Goal: Task Accomplishment & Management: Manage account settings

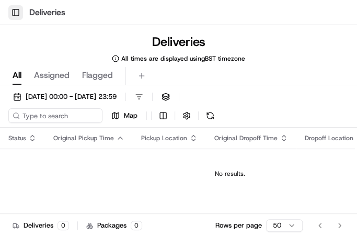
click at [17, 13] on button "Toggle Sidebar" at bounding box center [15, 12] width 15 height 15
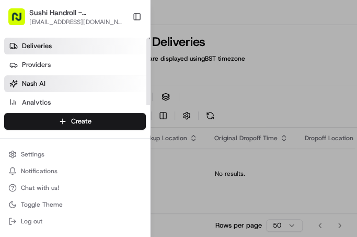
scroll to position [22, 0]
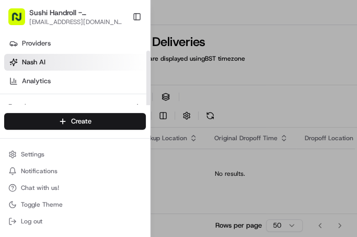
click at [57, 60] on link "Nash AI" at bounding box center [77, 62] width 146 height 17
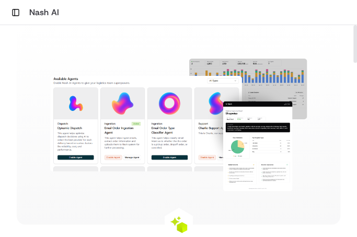
click at [243, 126] on img at bounding box center [178, 125] width 257 height 132
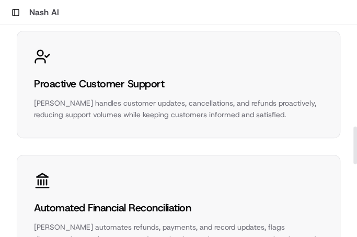
scroll to position [522, 0]
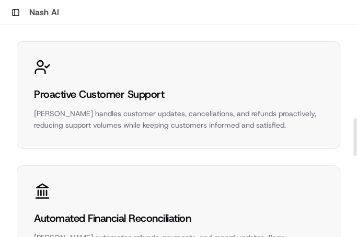
click at [110, 90] on div "Proactive Customer Support" at bounding box center [178, 94] width 289 height 15
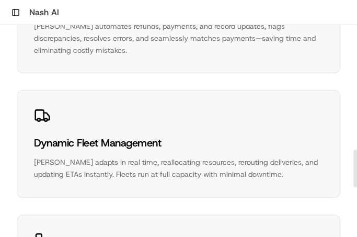
scroll to position [699, 0]
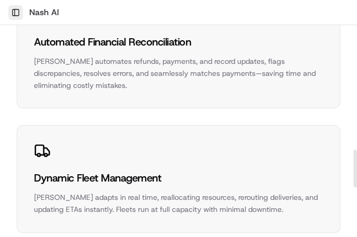
click at [13, 16] on button "Toggle Sidebar" at bounding box center [15, 12] width 15 height 15
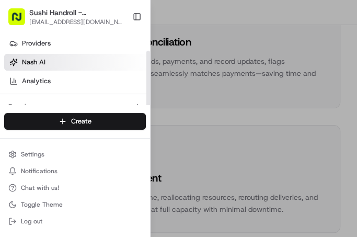
scroll to position [22, 0]
drag, startPoint x: 147, startPoint y: 87, endPoint x: 147, endPoint y: 100, distance: 13.6
click at [147, 100] on div at bounding box center [148, 85] width 4 height 68
click at [147, 104] on div at bounding box center [148, 85] width 4 height 68
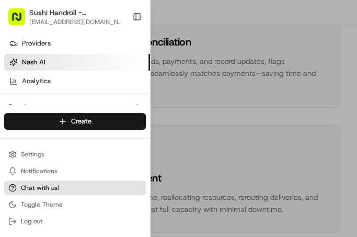
click at [62, 185] on button "Chat with us!" at bounding box center [75, 187] width 142 height 15
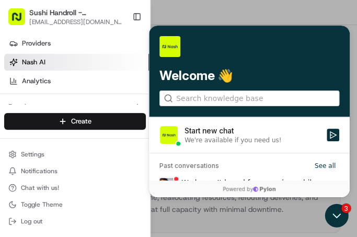
click at [226, 97] on div at bounding box center [178, 118] width 357 height 237
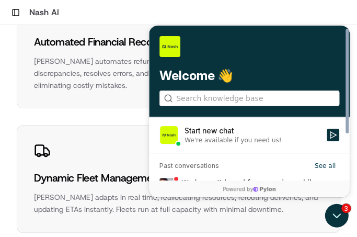
scroll to position [0, 0]
click at [246, 138] on div "We're available if you need us!" at bounding box center [232, 140] width 97 height 8
click at [327, 138] on button "Start new chat We're available if you need us!" at bounding box center [333, 135] width 13 height 13
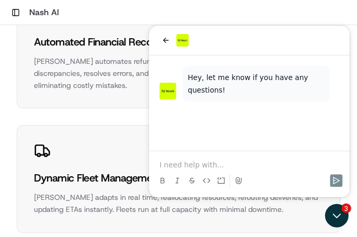
click at [198, 160] on p at bounding box center [249, 164] width 180 height 10
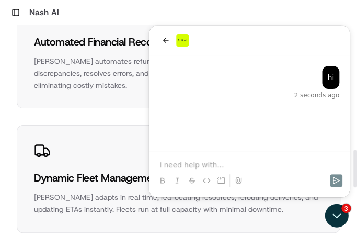
click at [241, 165] on p at bounding box center [249, 164] width 180 height 10
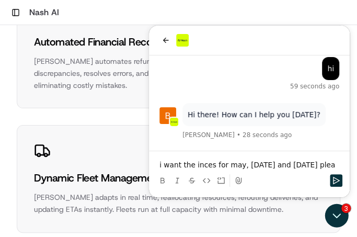
scroll to position [67, 0]
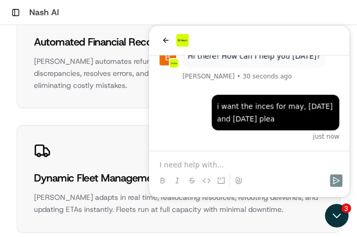
click at [191, 165] on p at bounding box center [249, 164] width 180 height 10
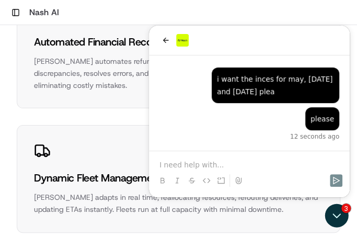
click at [183, 168] on p at bounding box center [249, 164] width 180 height 10
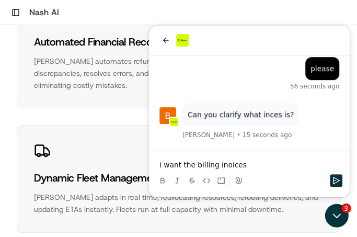
scroll to position [191, 0]
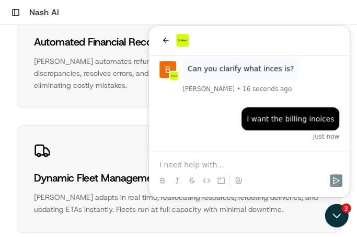
click at [219, 163] on p at bounding box center [249, 164] width 180 height 10
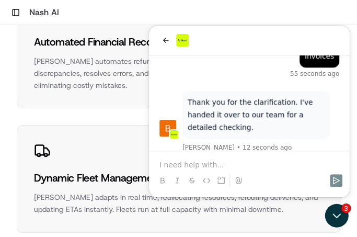
scroll to position [320, 0]
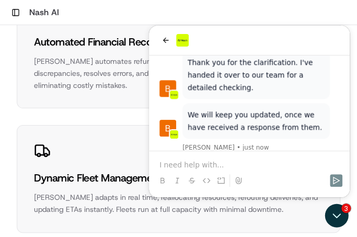
click at [199, 166] on p at bounding box center [249, 164] width 180 height 10
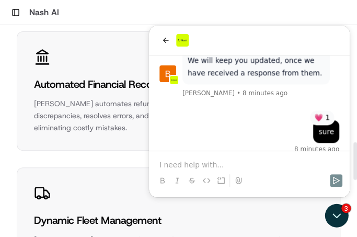
scroll to position [594, 0]
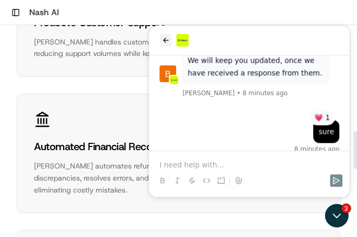
click at [161, 40] on icon "back" at bounding box center [165, 40] width 8 height 8
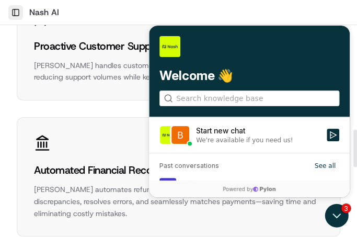
scroll to position [559, 0]
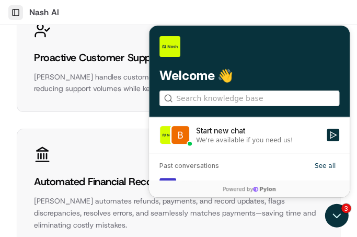
click at [17, 14] on button "Toggle Sidebar" at bounding box center [15, 12] width 15 height 15
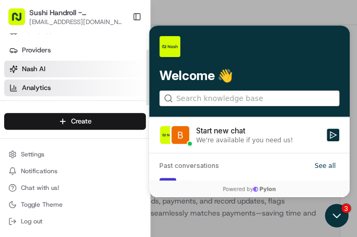
scroll to position [22, 0]
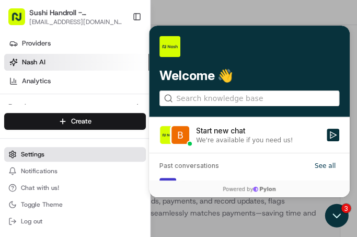
click at [64, 158] on button "Settings" at bounding box center [75, 154] width 142 height 15
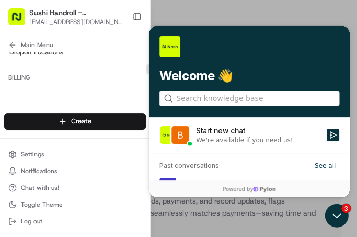
scroll to position [261, 0]
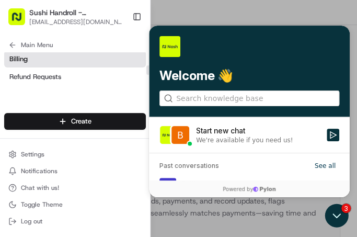
click at [34, 61] on link "Billing" at bounding box center [75, 59] width 142 height 17
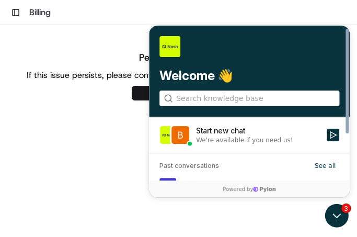
click at [113, 142] on div "Permission denied If this issue persists, please contact us at [EMAIL_ADDRESS][…" at bounding box center [178, 143] width 357 height 237
click at [117, 160] on div "Permission denied If this issue persists, please contact us at [EMAIL_ADDRESS][…" at bounding box center [178, 143] width 357 height 237
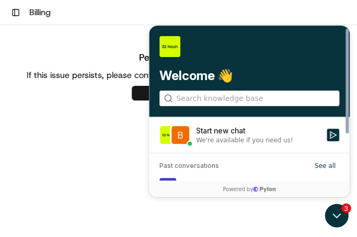
click at [117, 160] on div "Permission denied If this issue persists, please contact us at [EMAIL_ADDRESS][…" at bounding box center [178, 143] width 357 height 237
click at [109, 38] on div "Permission denied If this issue persists, please contact us at [EMAIL_ADDRESS][…" at bounding box center [178, 66] width 357 height 67
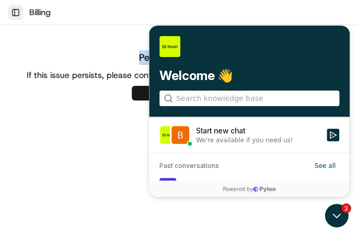
click at [10, 14] on button "Toggle Sidebar" at bounding box center [15, 12] width 15 height 15
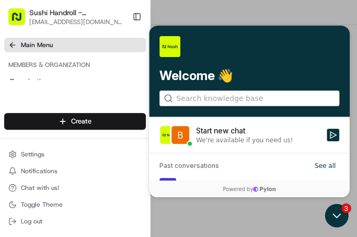
click at [28, 42] on span "Main Menu" at bounding box center [37, 45] width 32 height 8
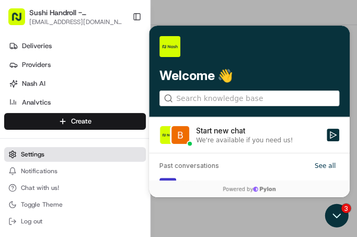
click at [21, 153] on span "Settings" at bounding box center [33, 154] width 24 height 8
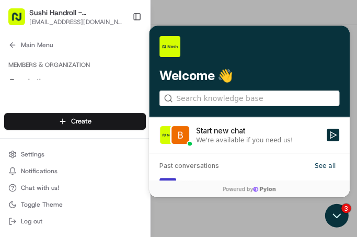
click at [169, 18] on div at bounding box center [178, 118] width 357 height 237
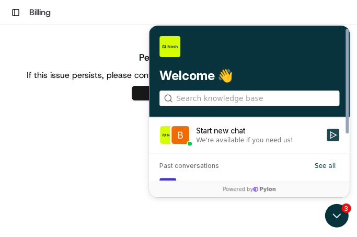
click at [328, 136] on button "Start new chat We're available if you need us!" at bounding box center [333, 135] width 13 height 13
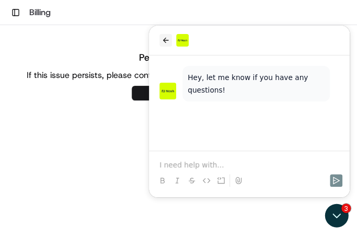
click at [167, 37] on icon "back" at bounding box center [165, 40] width 8 height 8
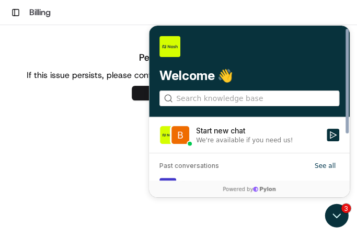
click at [131, 44] on div "Permission denied If this issue persists, please contact us at [EMAIL_ADDRESS][…" at bounding box center [178, 66] width 357 height 67
click at [322, 204] on div "Permission denied If this issue persists, please contact us at [EMAIL_ADDRESS][…" at bounding box center [178, 143] width 357 height 237
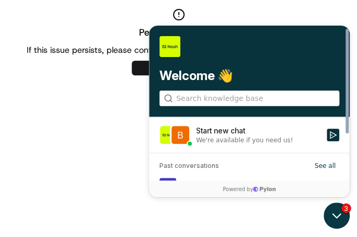
click at [340, 214] on icon "Open customer support" at bounding box center [337, 216] width 8 height 4
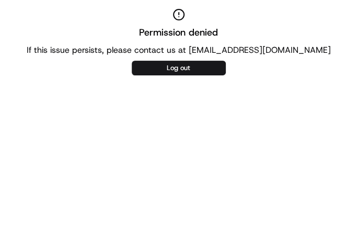
scroll to position [0, 0]
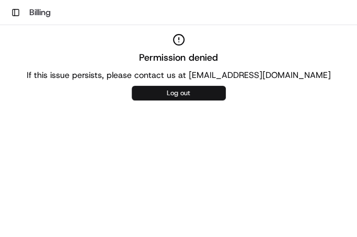
click at [169, 90] on button "Log out" at bounding box center [179, 93] width 94 height 15
